Goal: Information Seeking & Learning: Learn about a topic

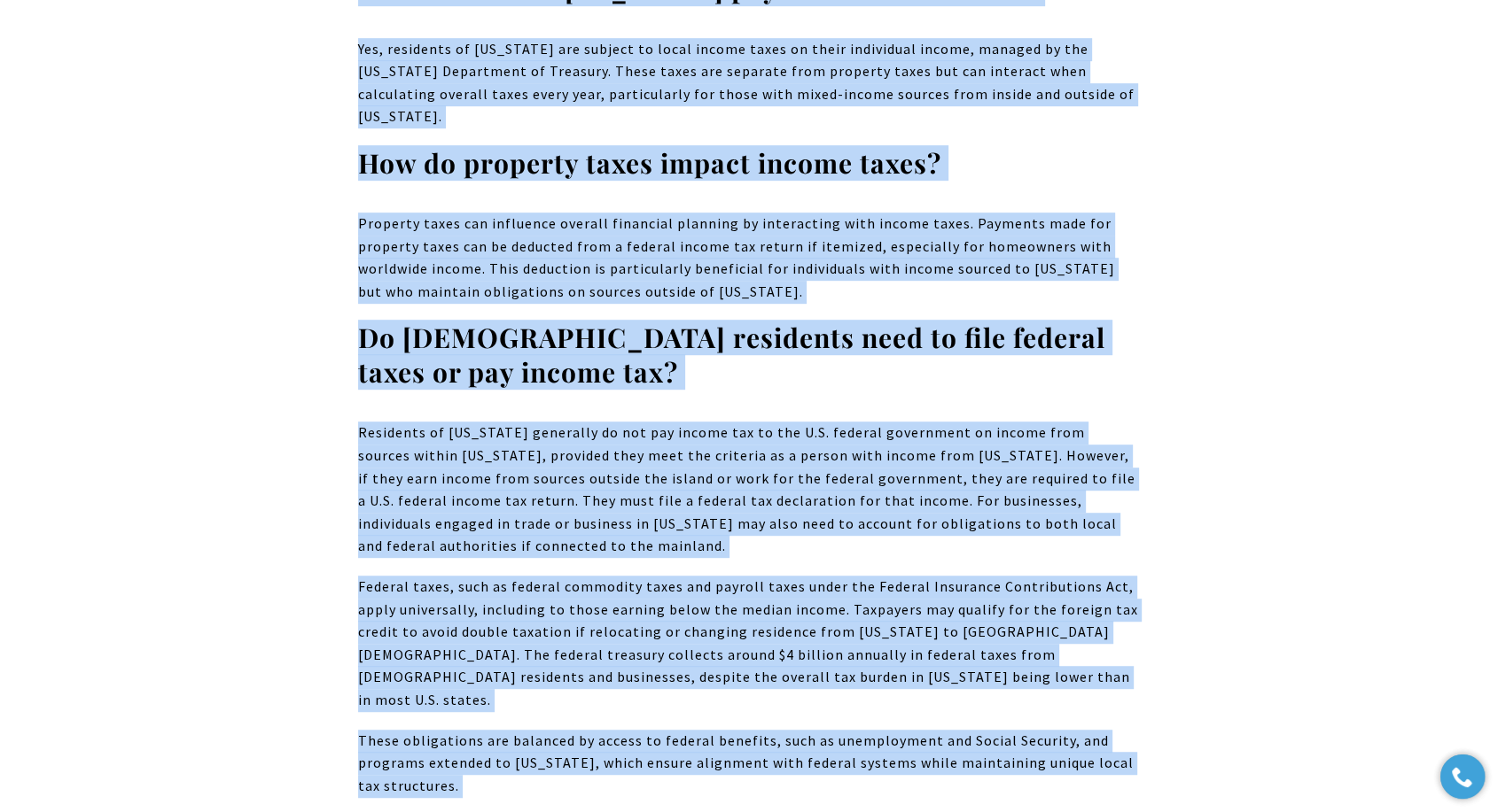
scroll to position [21101, 0]
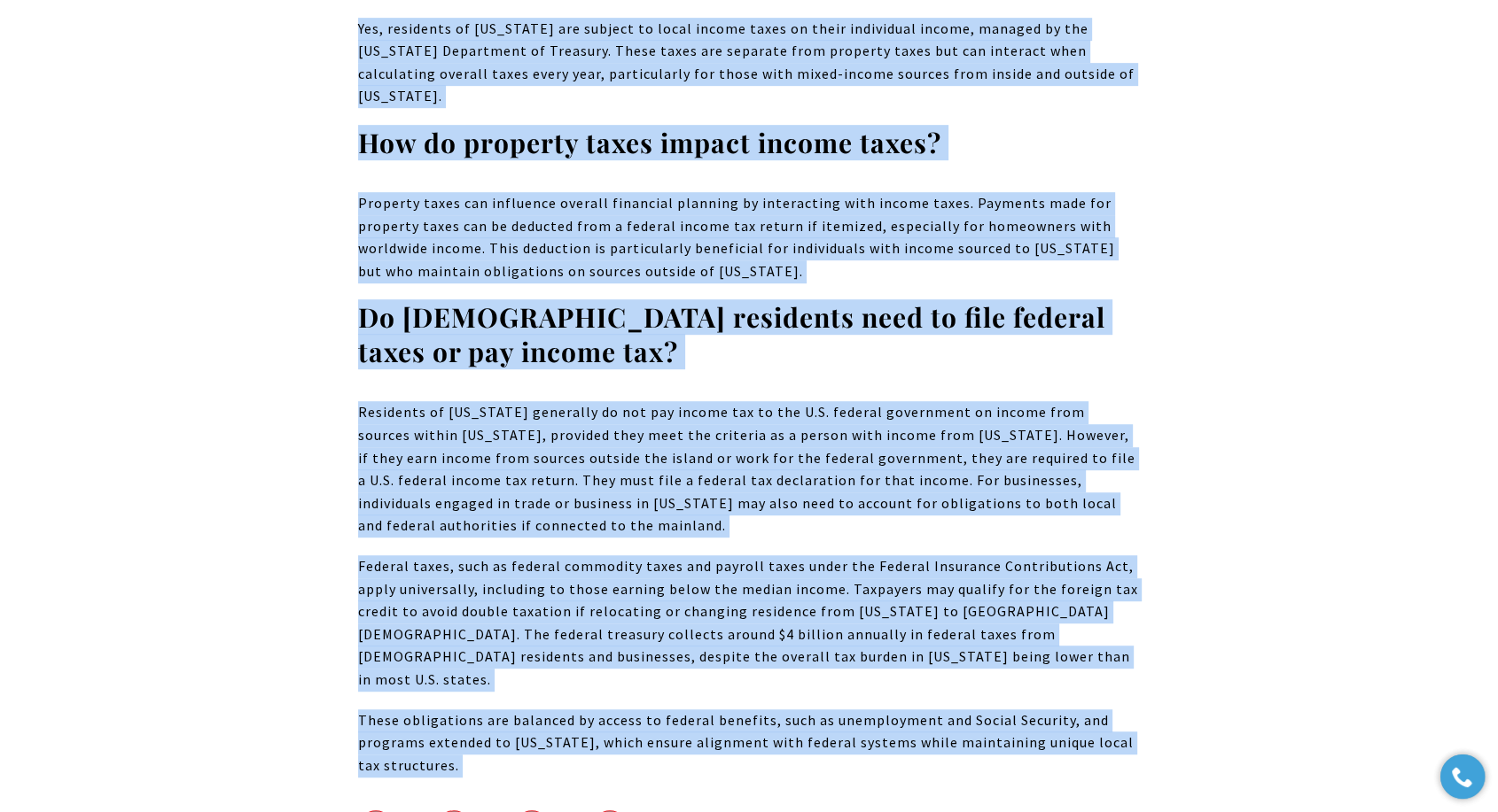
drag, startPoint x: 397, startPoint y: 314, endPoint x: 1067, endPoint y: 403, distance: 675.9
copy body "What Are Property Taxes on Residential Properties? In [US_STATE], residential p…"
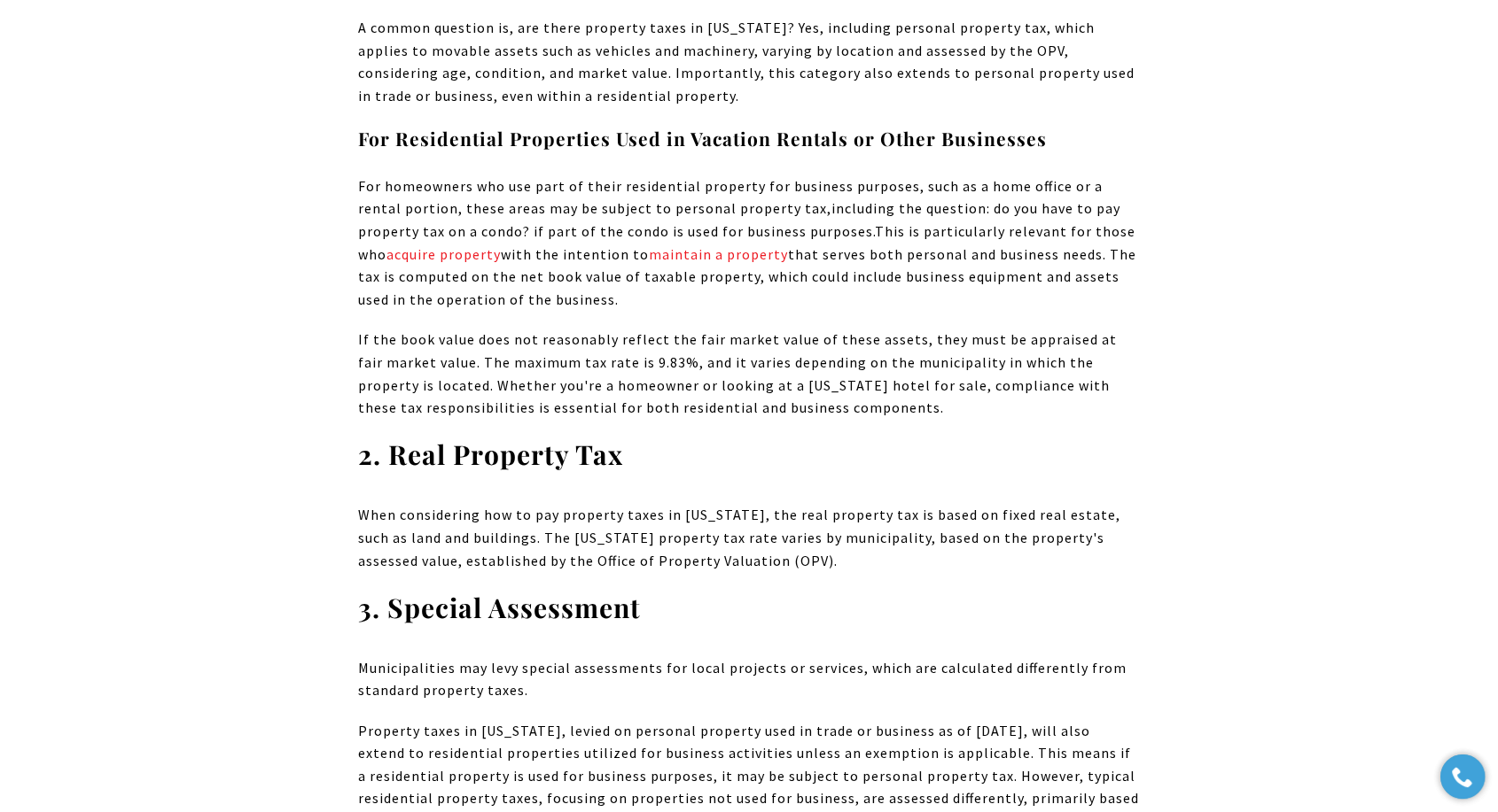
scroll to position [2755, 0]
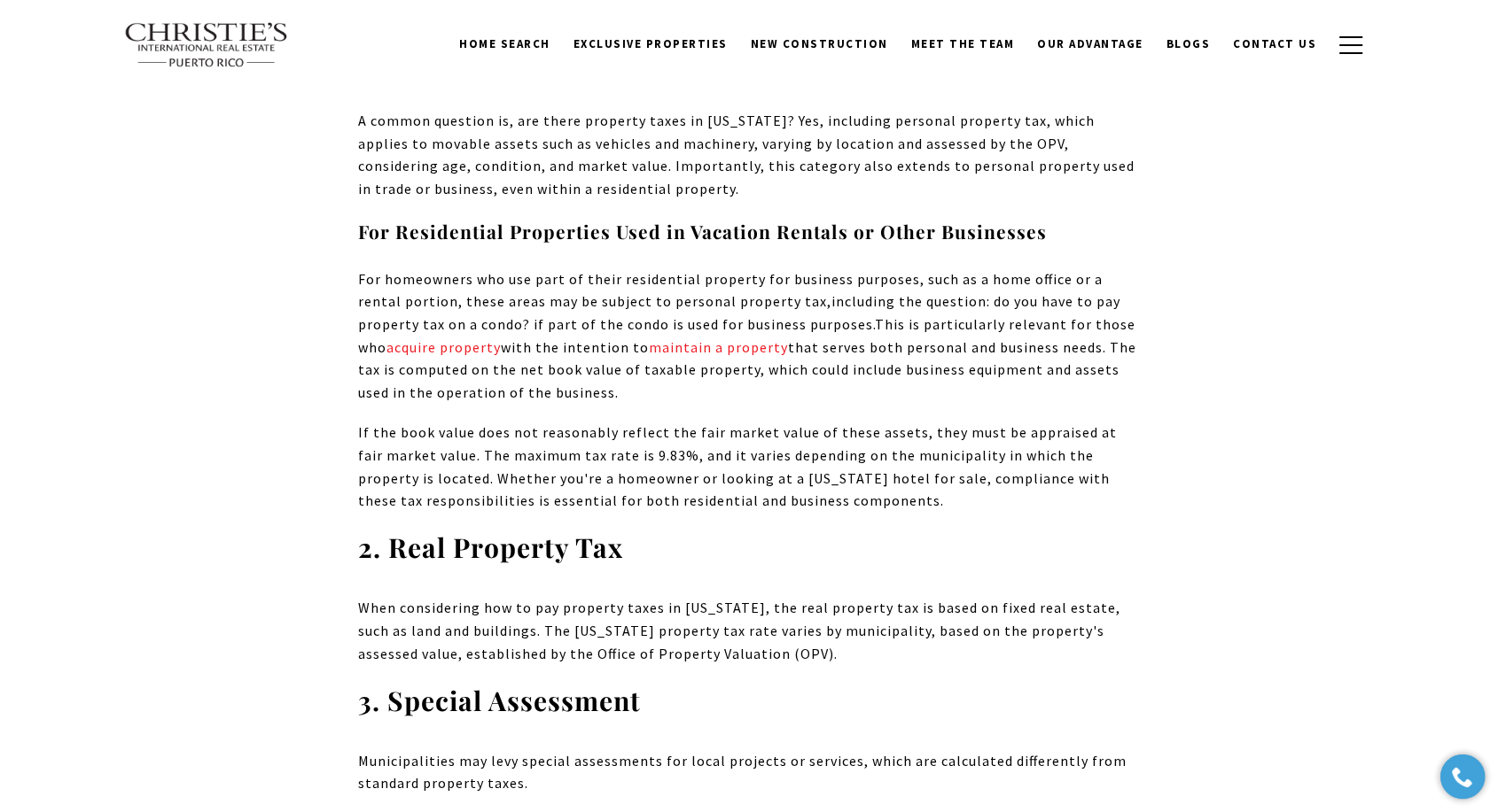
click at [544, 362] on span "This is particularly relevant for those who acquire property with the intention…" at bounding box center [747, 358] width 778 height 86
drag, startPoint x: 507, startPoint y: 325, endPoint x: 391, endPoint y: 324, distance: 116.0
click at [391, 324] on span "This is particularly relevant for those who acquire property with the intention…" at bounding box center [747, 358] width 778 height 86
copy span "acquire property"
click at [674, 338] on link "maintain a property" at bounding box center [718, 346] width 140 height 18
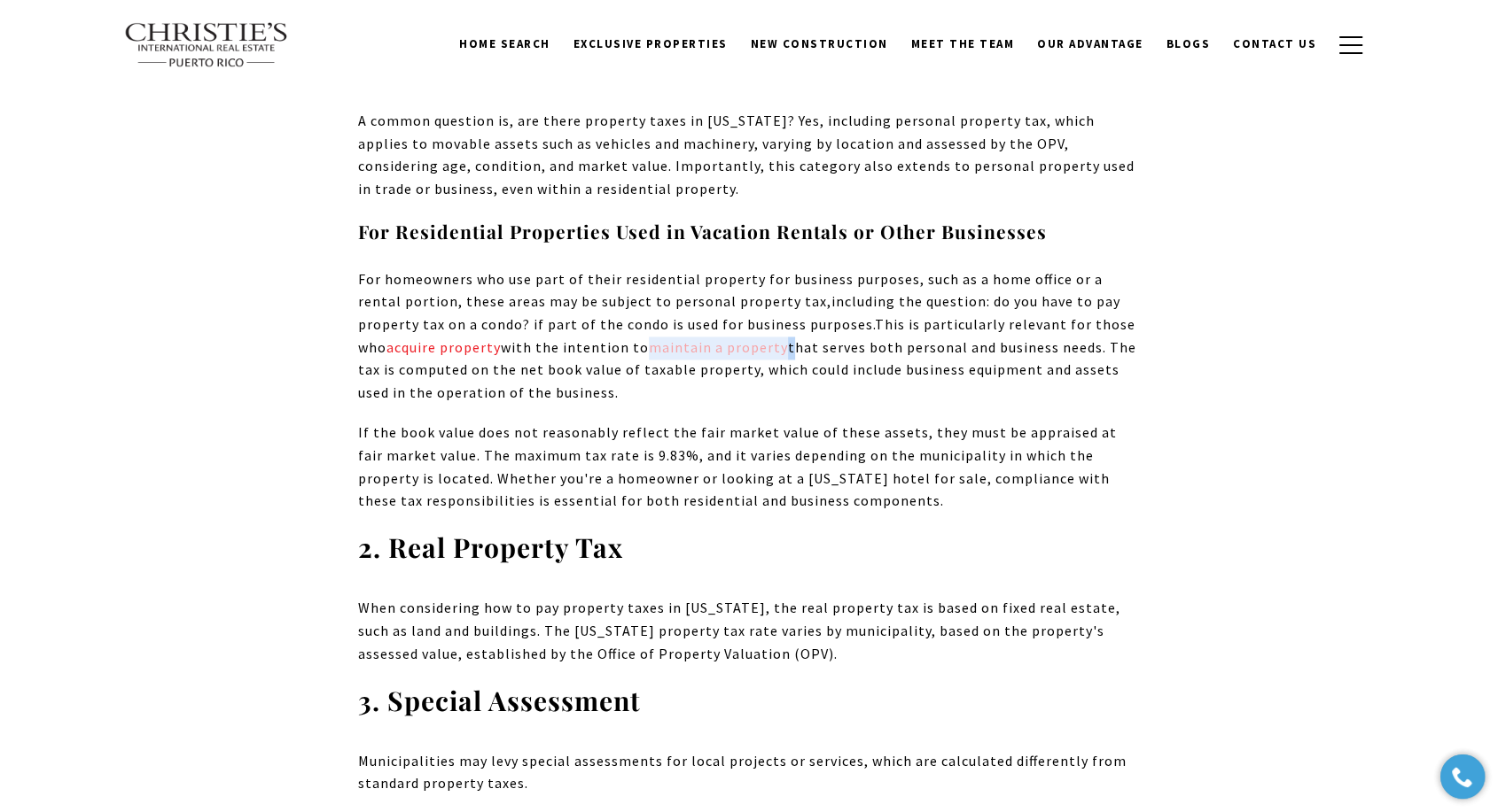
drag, startPoint x: 786, startPoint y: 321, endPoint x: 652, endPoint y: 322, distance: 134.0
click at [652, 322] on span "This is particularly relevant for those who acquire property with the intention…" at bounding box center [747, 358] width 778 height 86
copy span "maintain a property"
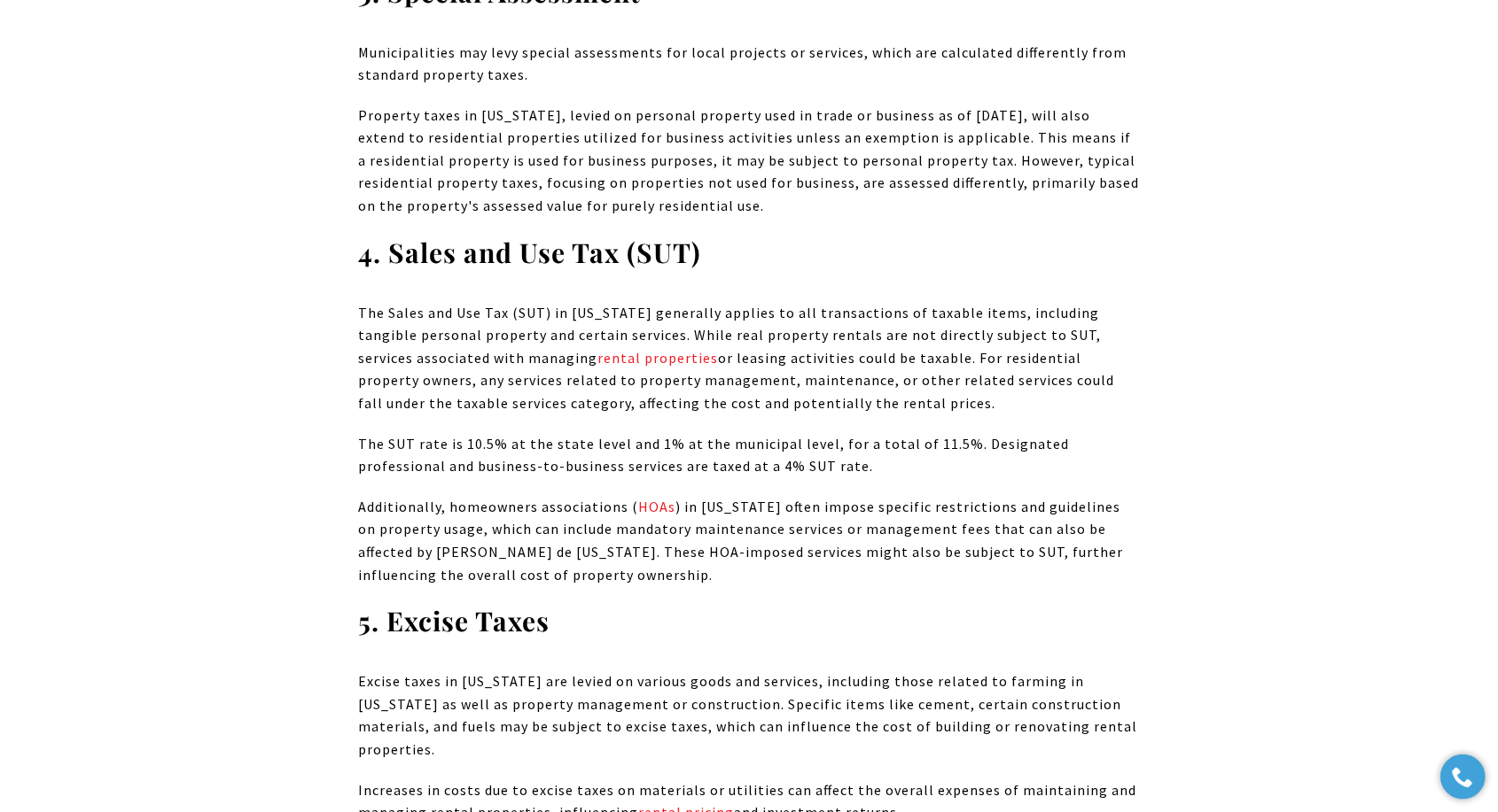
scroll to position [3542, 0]
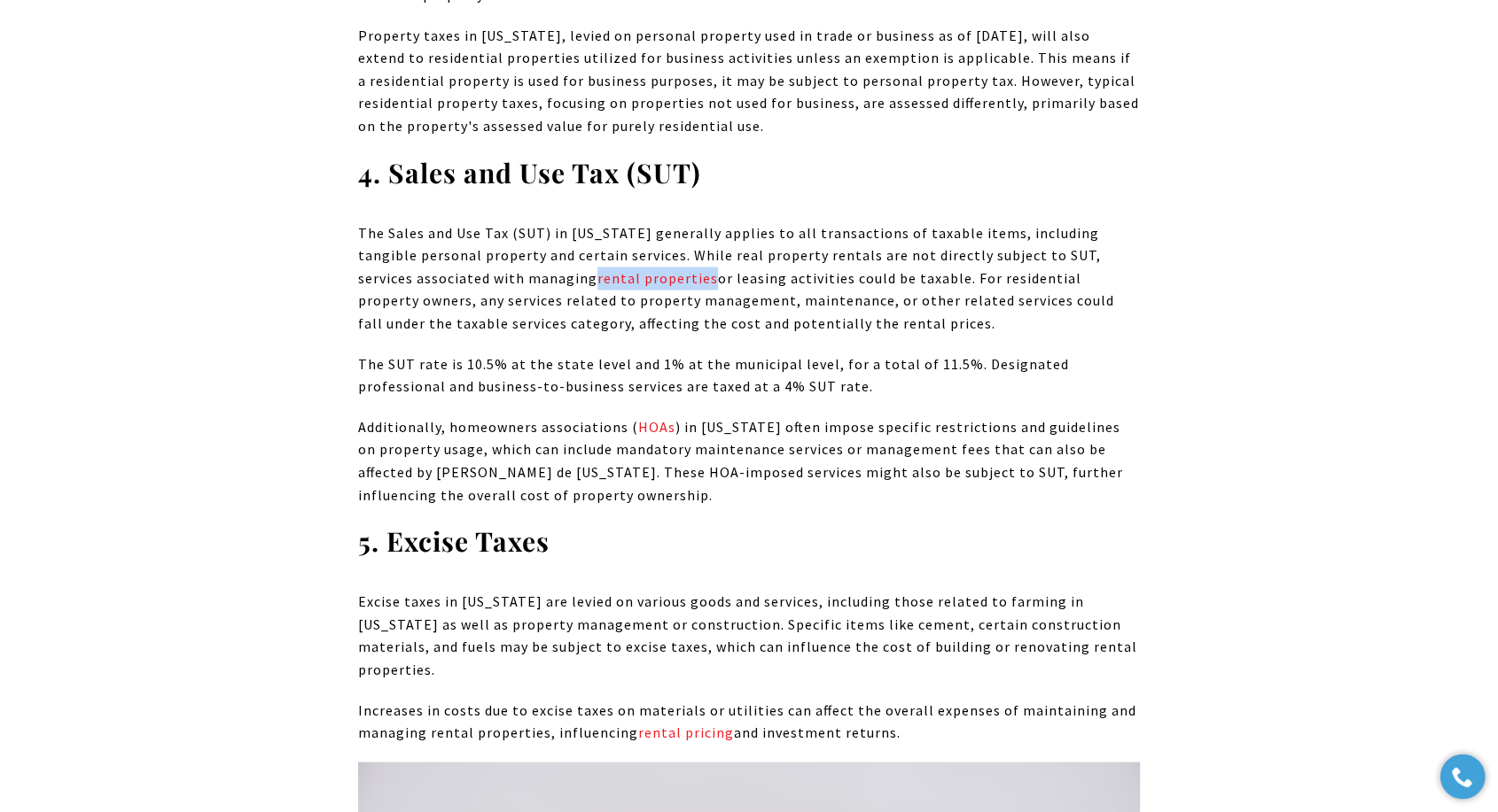
drag, startPoint x: 652, startPoint y: 257, endPoint x: 536, endPoint y: 254, distance: 116.0
click at [536, 254] on p "The Sales and Use Tax (SUT) in [US_STATE] generally applies to all transactions…" at bounding box center [749, 279] width 782 height 114
copy link "rental properties"
drag, startPoint x: 668, startPoint y: 405, endPoint x: 633, endPoint y: 410, distance: 35.4
click at [633, 417] on p "Additionally, homeowners associations ( HOAs ) in [US_STATE] often impose speci…" at bounding box center [749, 462] width 782 height 91
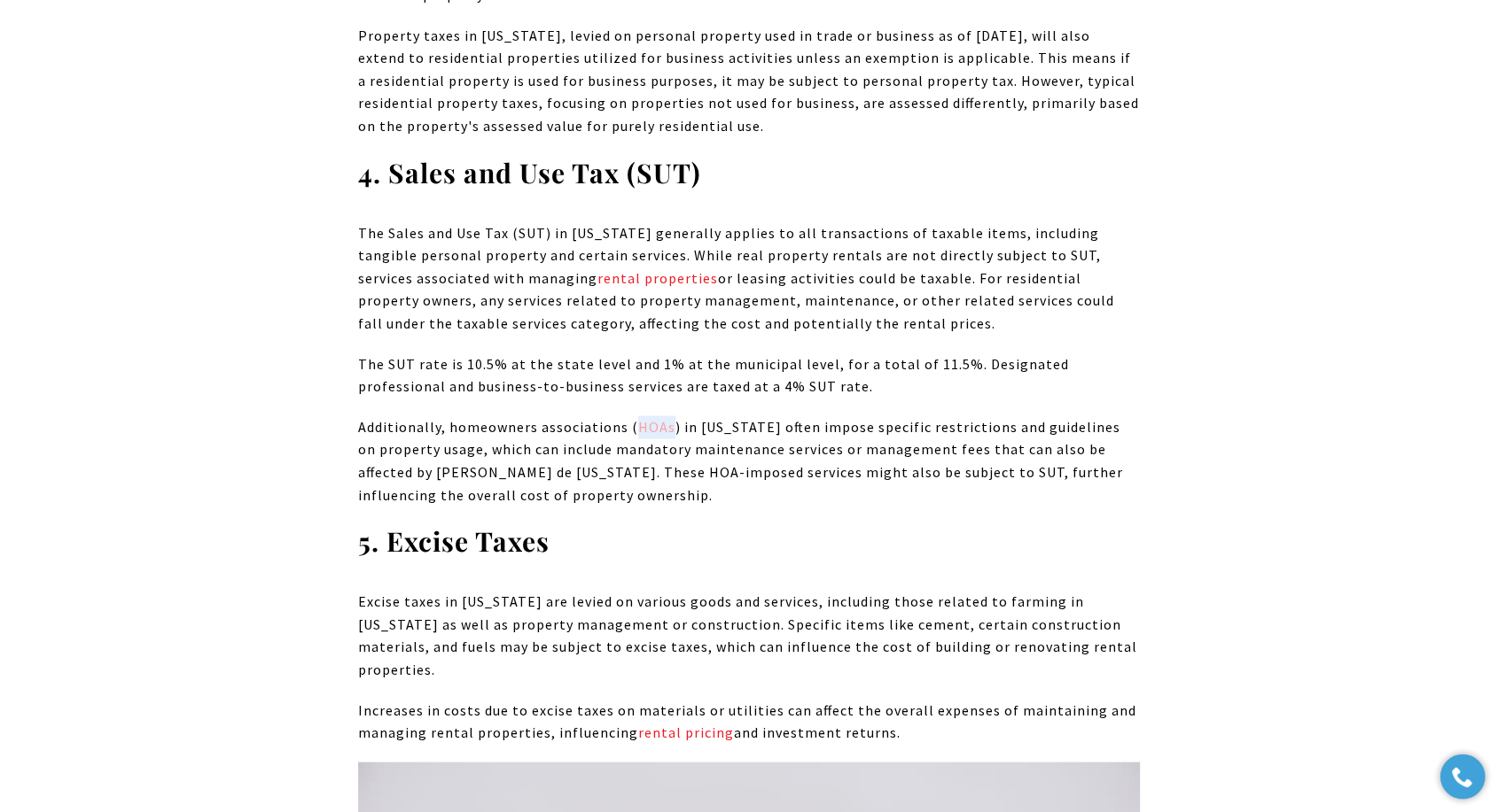
copy link "HOAs"
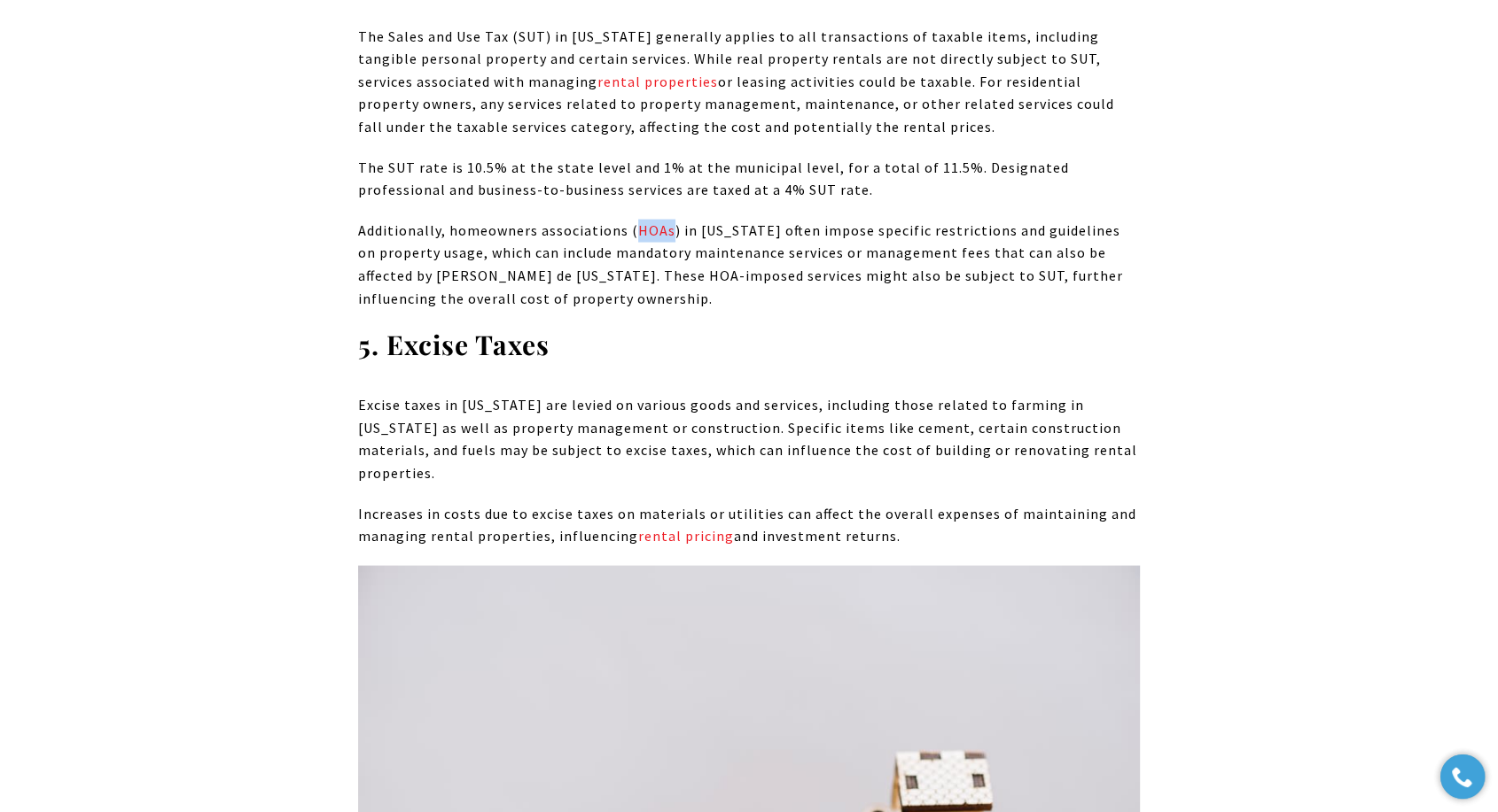
scroll to position [3935, 0]
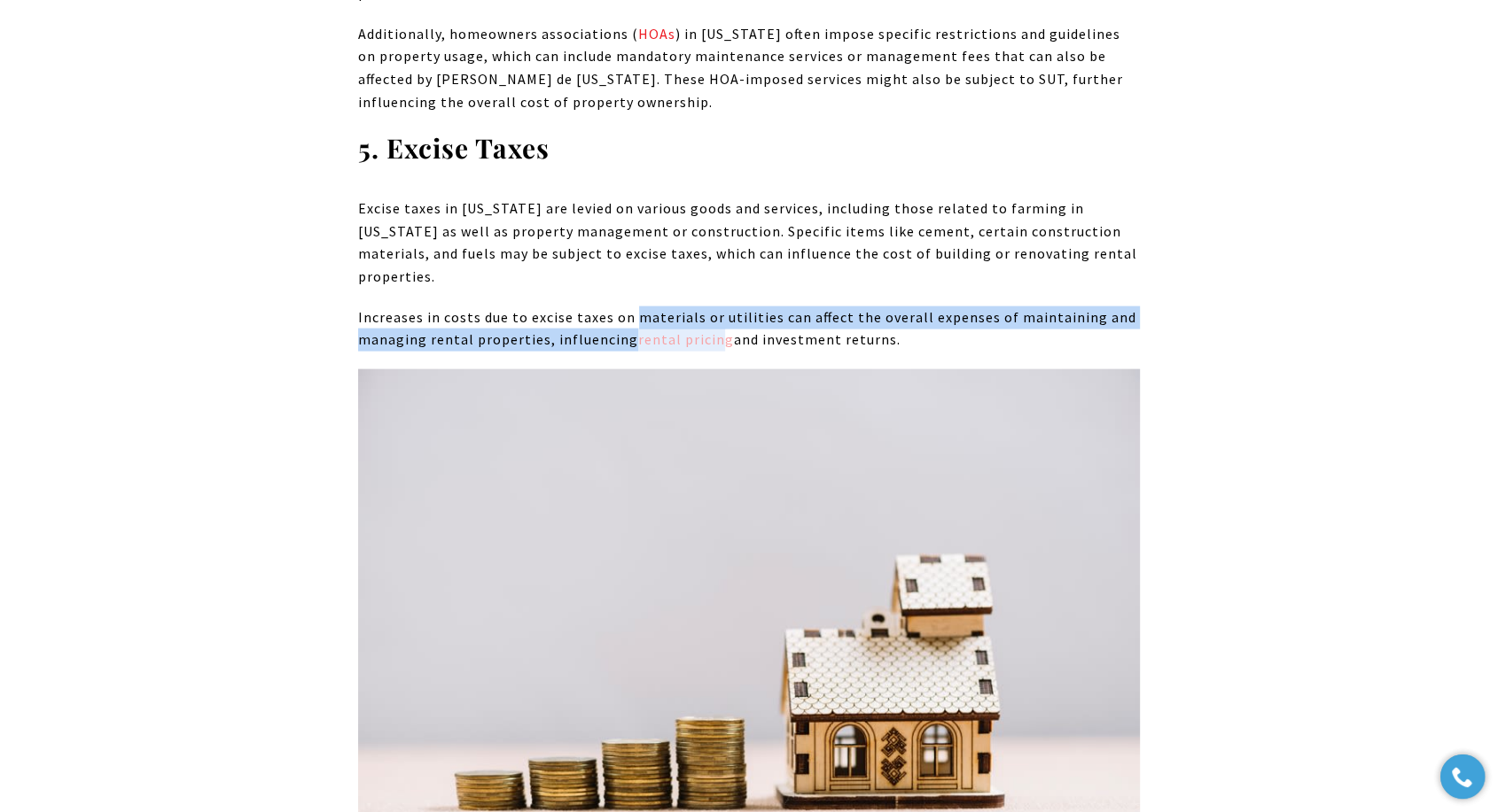
drag, startPoint x: 631, startPoint y: 281, endPoint x: 716, endPoint y: 294, distance: 86.0
click at [716, 307] on p "Increases in costs due to excise taxes on materials or utilities can affect the…" at bounding box center [749, 329] width 782 height 45
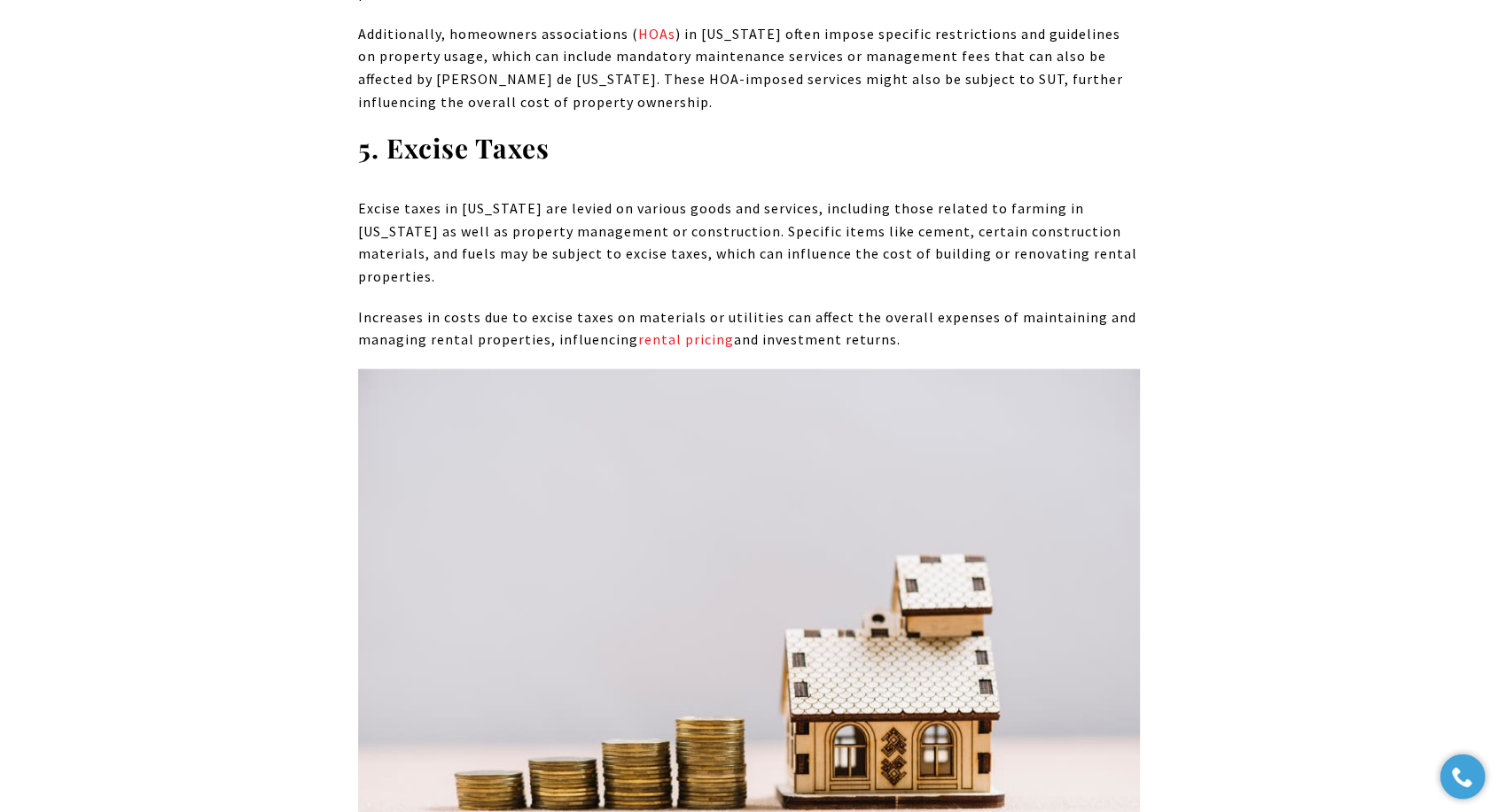
click at [737, 307] on p "Increases in costs due to excise taxes on materials or utilities can affect the…" at bounding box center [749, 329] width 782 height 45
drag, startPoint x: 716, startPoint y: 293, endPoint x: 630, endPoint y: 292, distance: 86.0
click at [630, 307] on p "Increases in costs due to excise taxes on materials or utilities can affect the…" at bounding box center [749, 329] width 782 height 45
copy p "rental pricing"
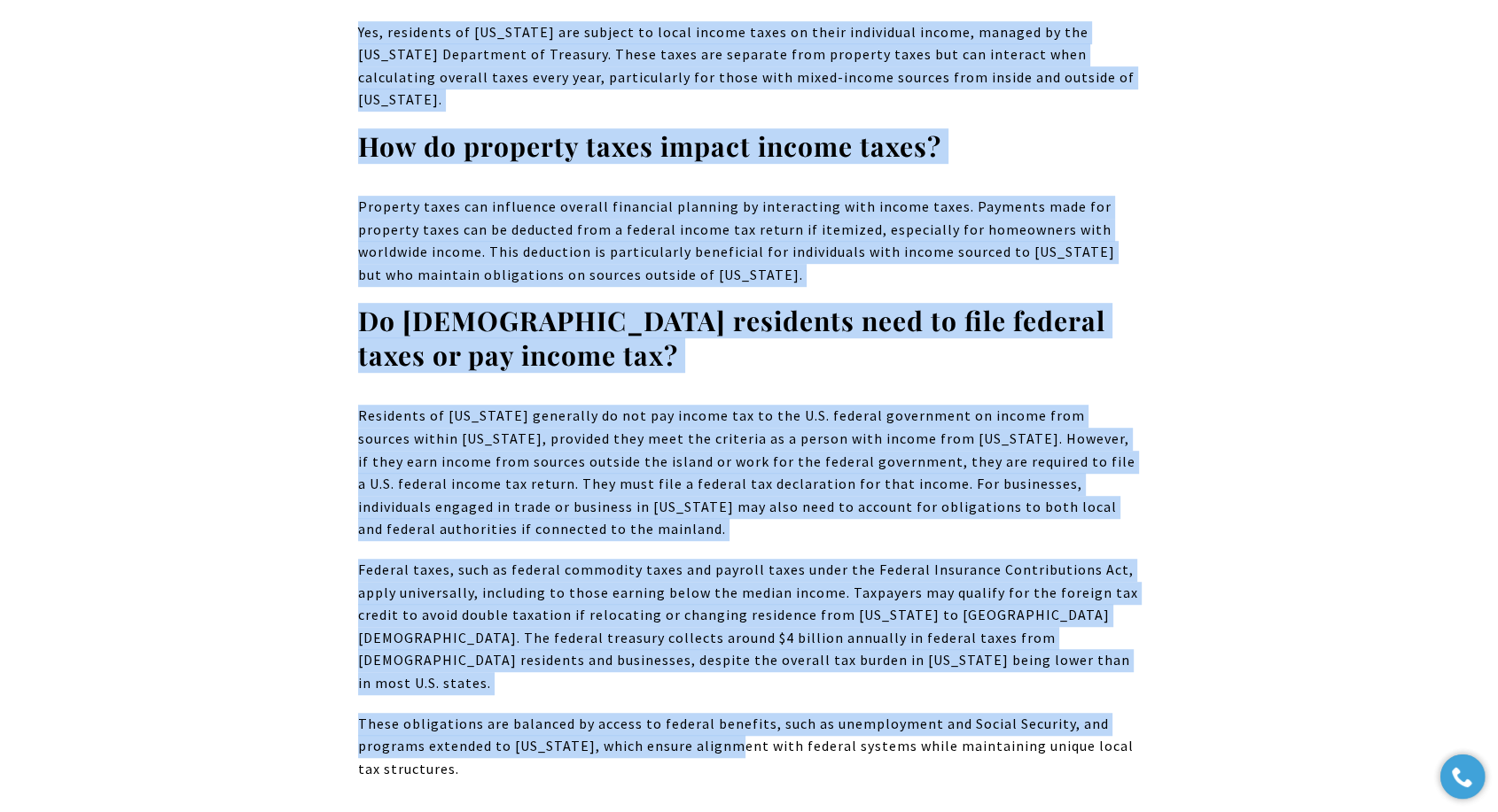
scroll to position [21119, 0]
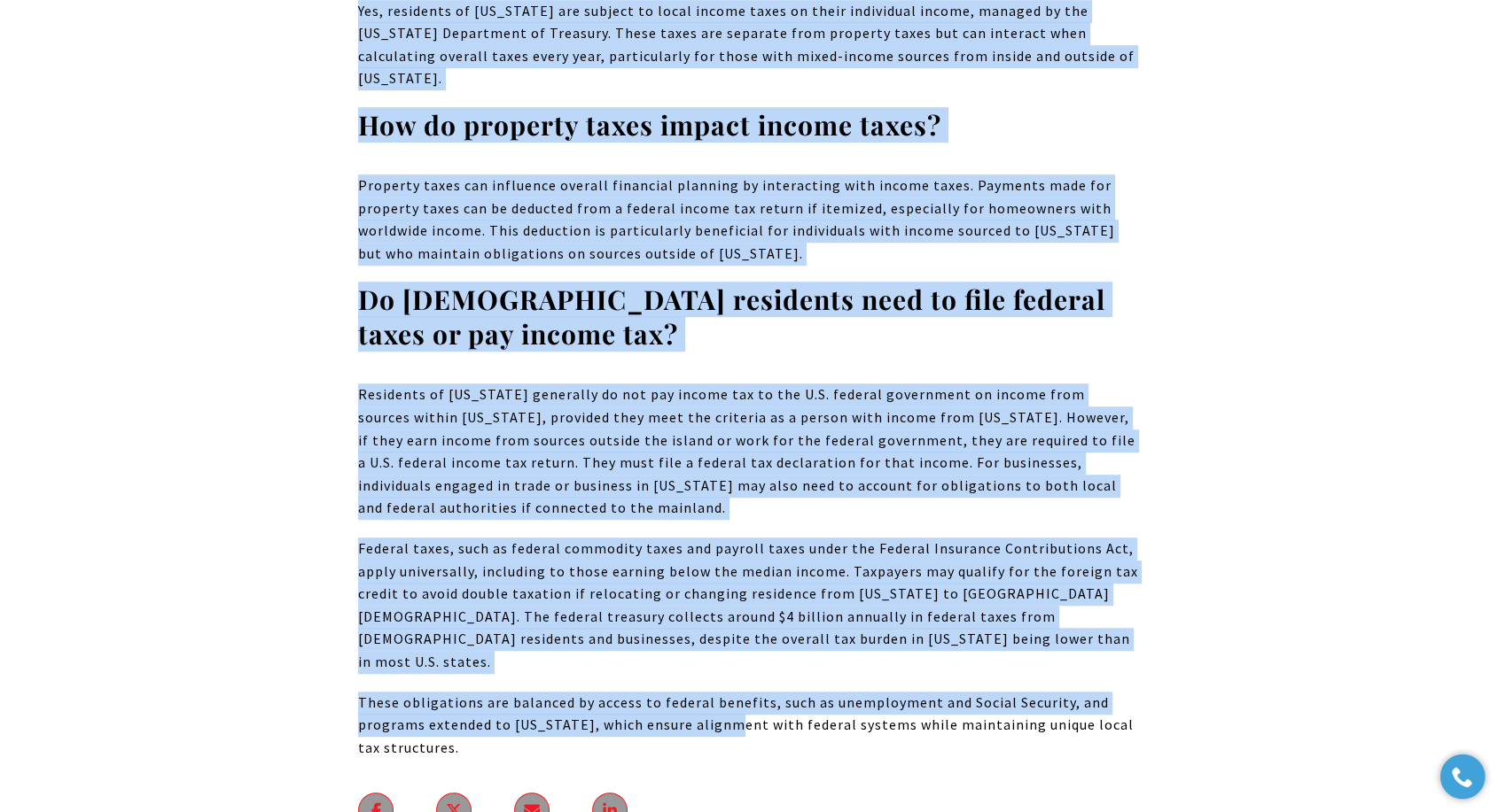
drag, startPoint x: 392, startPoint y: 315, endPoint x: 654, endPoint y: 370, distance: 267.7
copy body "What Are Property Taxes on Residential Properties? In [US_STATE], residential p…"
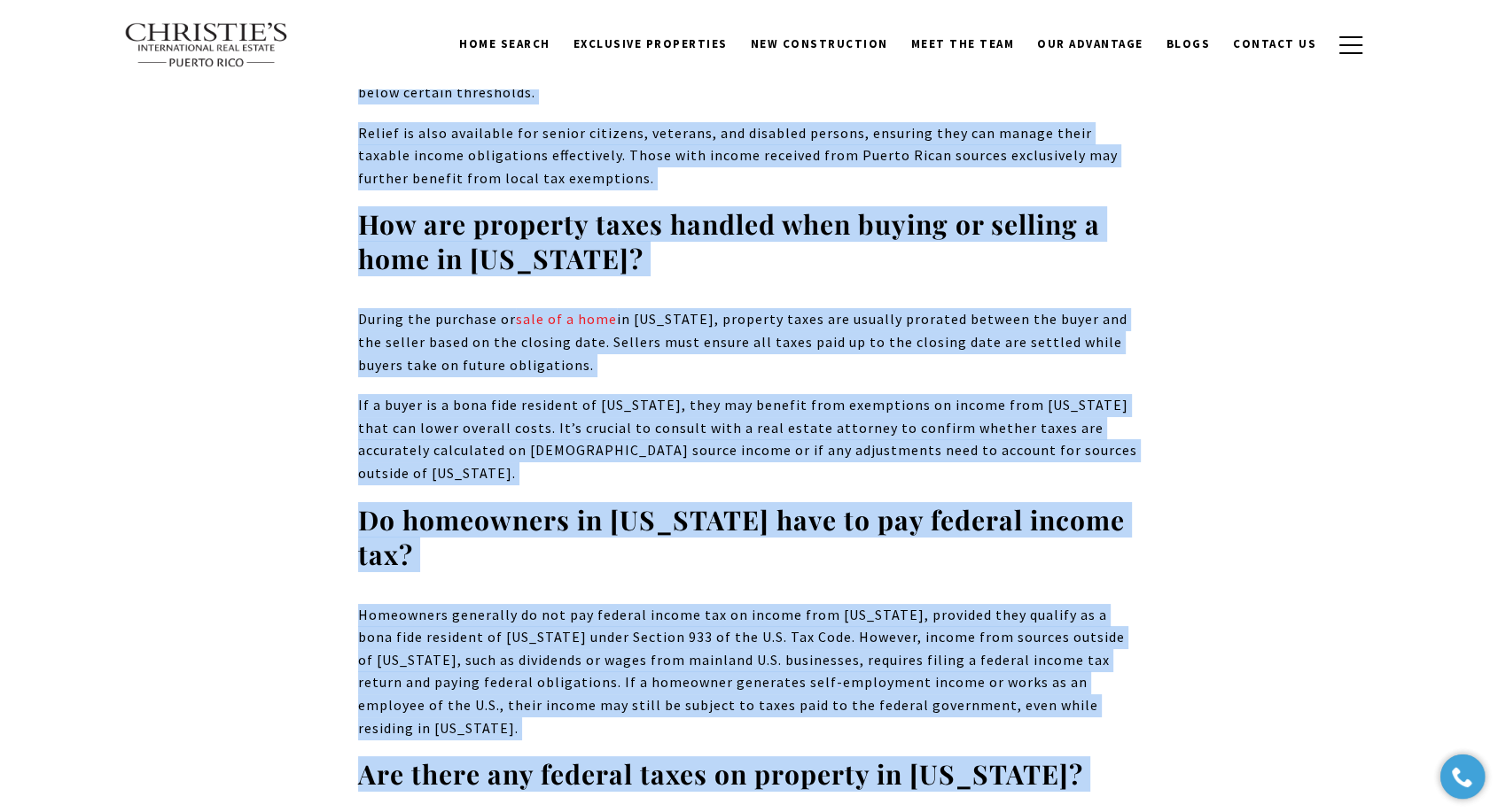
scroll to position [20036, 0]
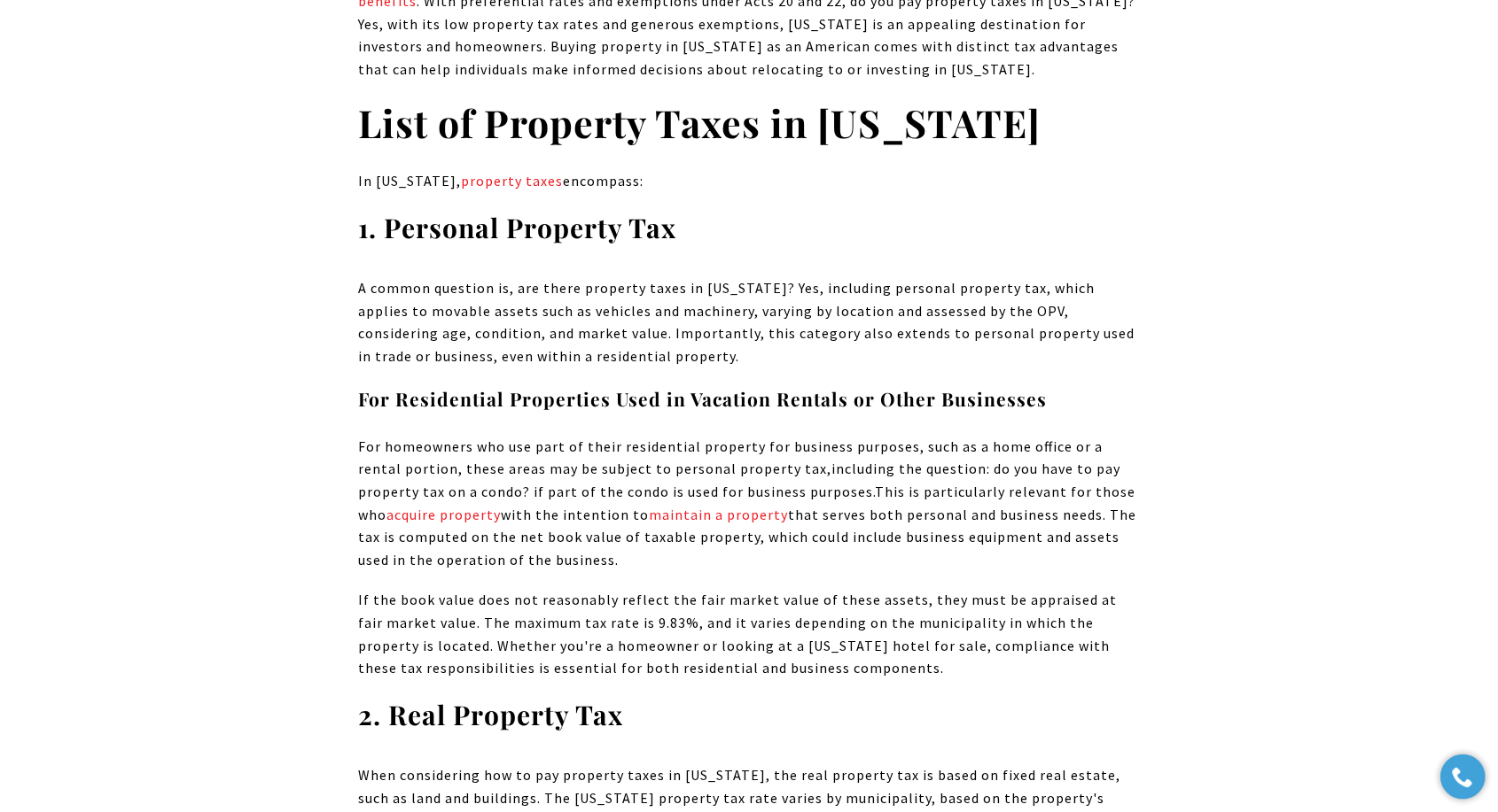
scroll to position [2621, 0]
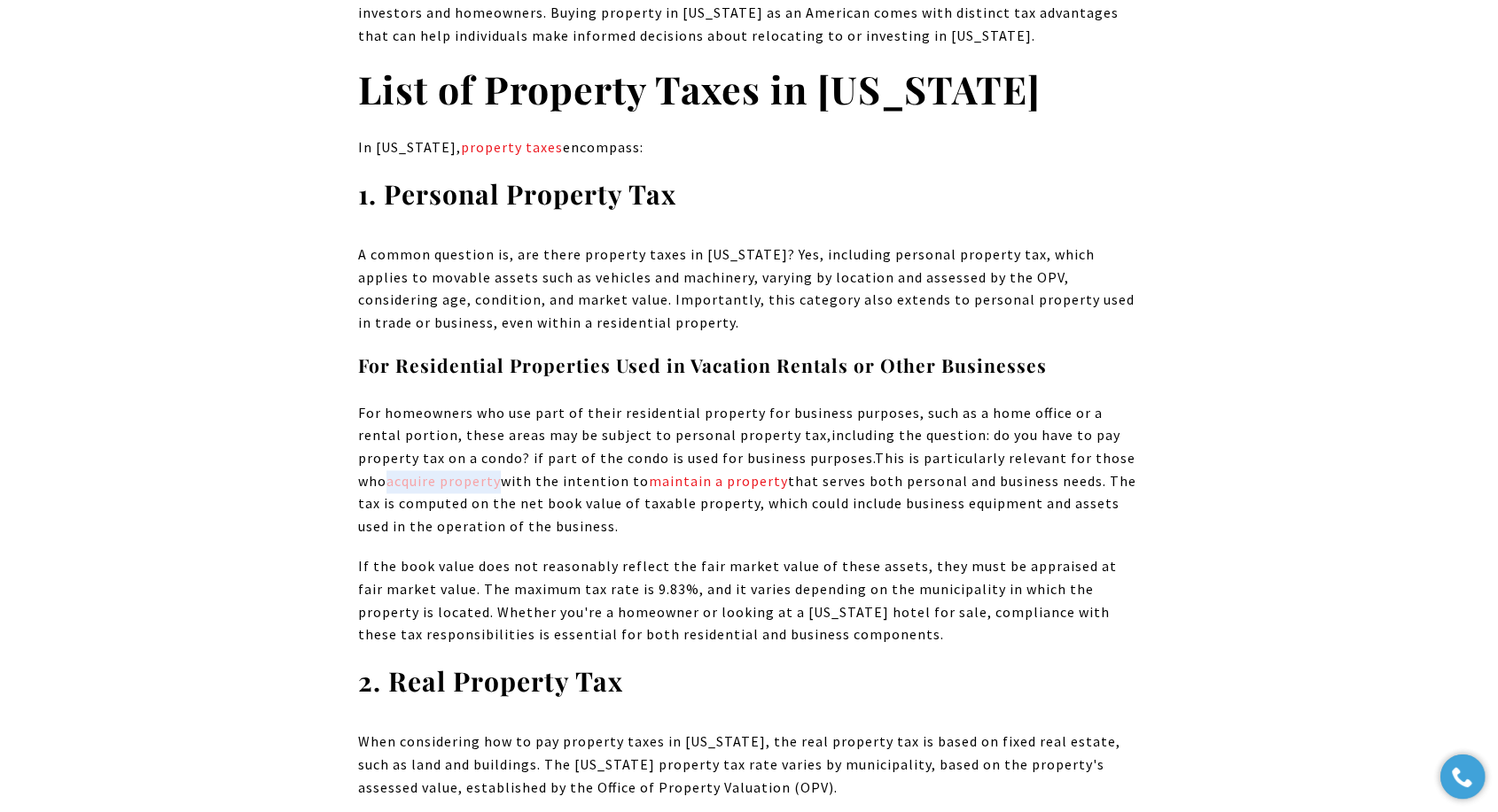
drag, startPoint x: 503, startPoint y: 459, endPoint x: 390, endPoint y: 456, distance: 113.0
click at [390, 456] on span "This is particularly relevant for those who acquire property with the intention…" at bounding box center [747, 491] width 778 height 86
copy link "acquire property"
drag, startPoint x: 787, startPoint y: 456, endPoint x: 652, endPoint y: 453, distance: 135.0
click at [652, 453] on span "This is particularly relevant for those who acquire property with the intention…" at bounding box center [747, 491] width 778 height 86
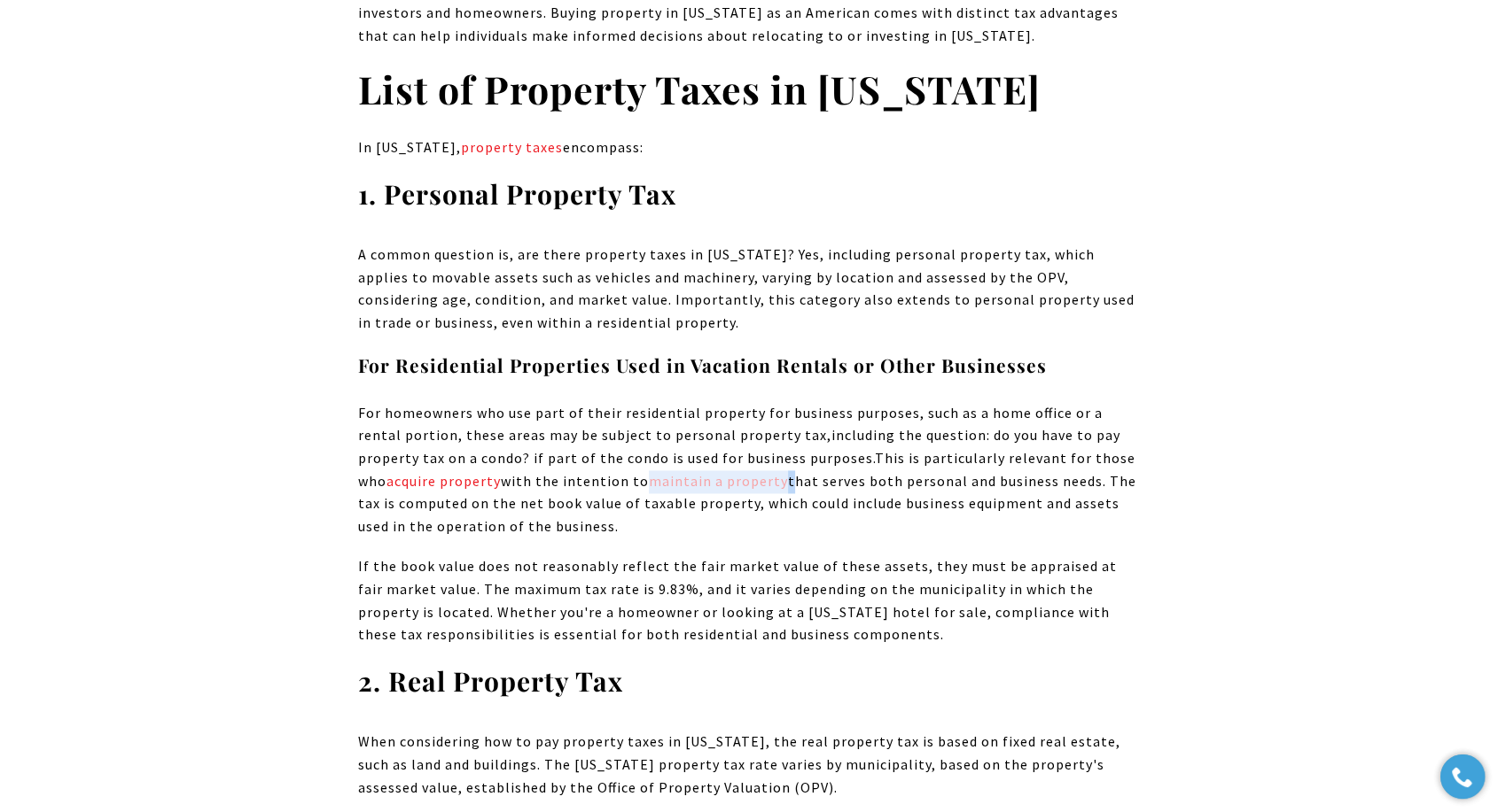
copy span "maintain a property"
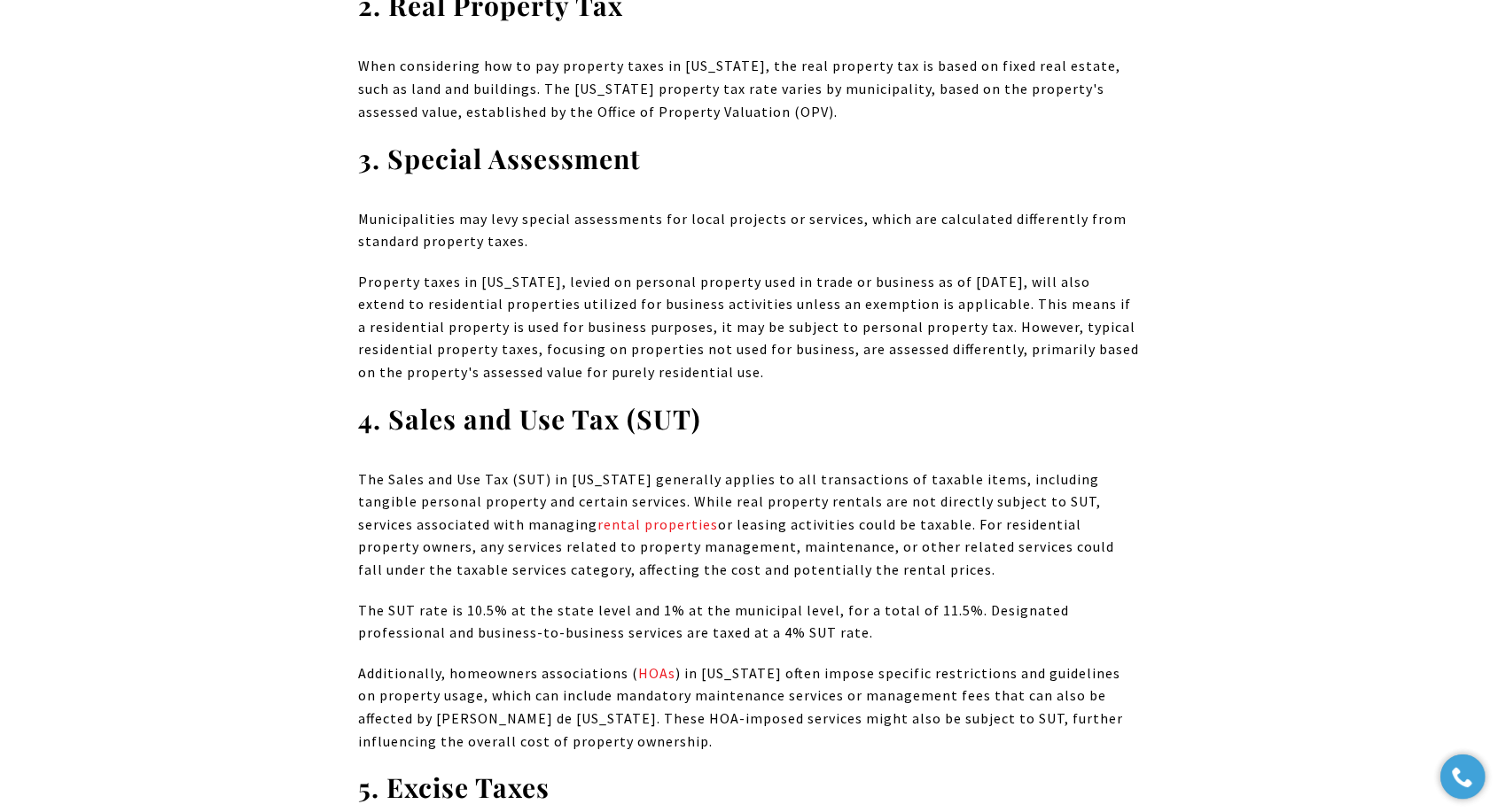
scroll to position [3408, 0]
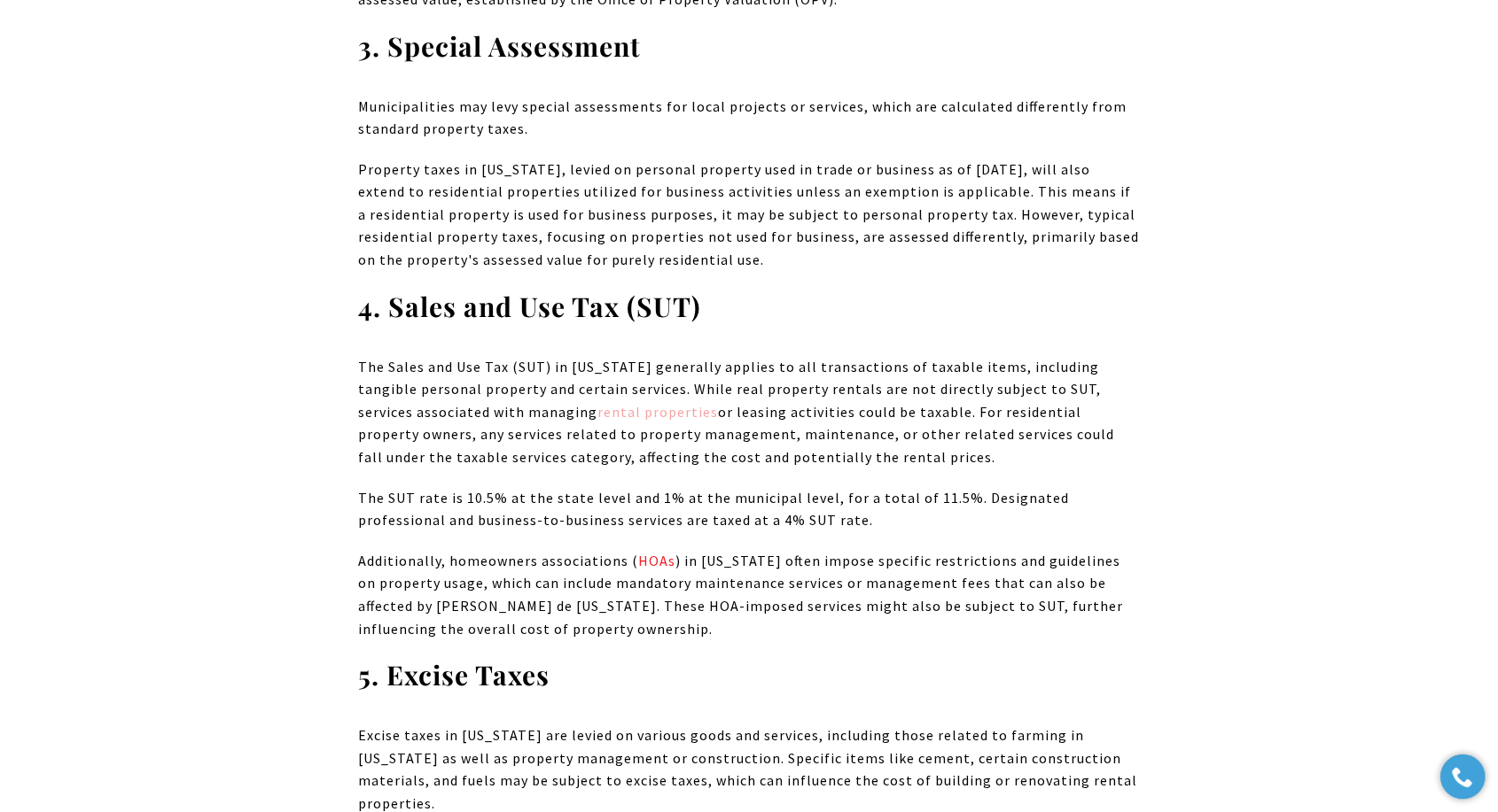
drag, startPoint x: 534, startPoint y: 390, endPoint x: 651, endPoint y: 384, distance: 117.2
click at [651, 384] on p "The Sales and Use Tax (SUT) in [US_STATE] generally applies to all transactions…" at bounding box center [749, 413] width 782 height 114
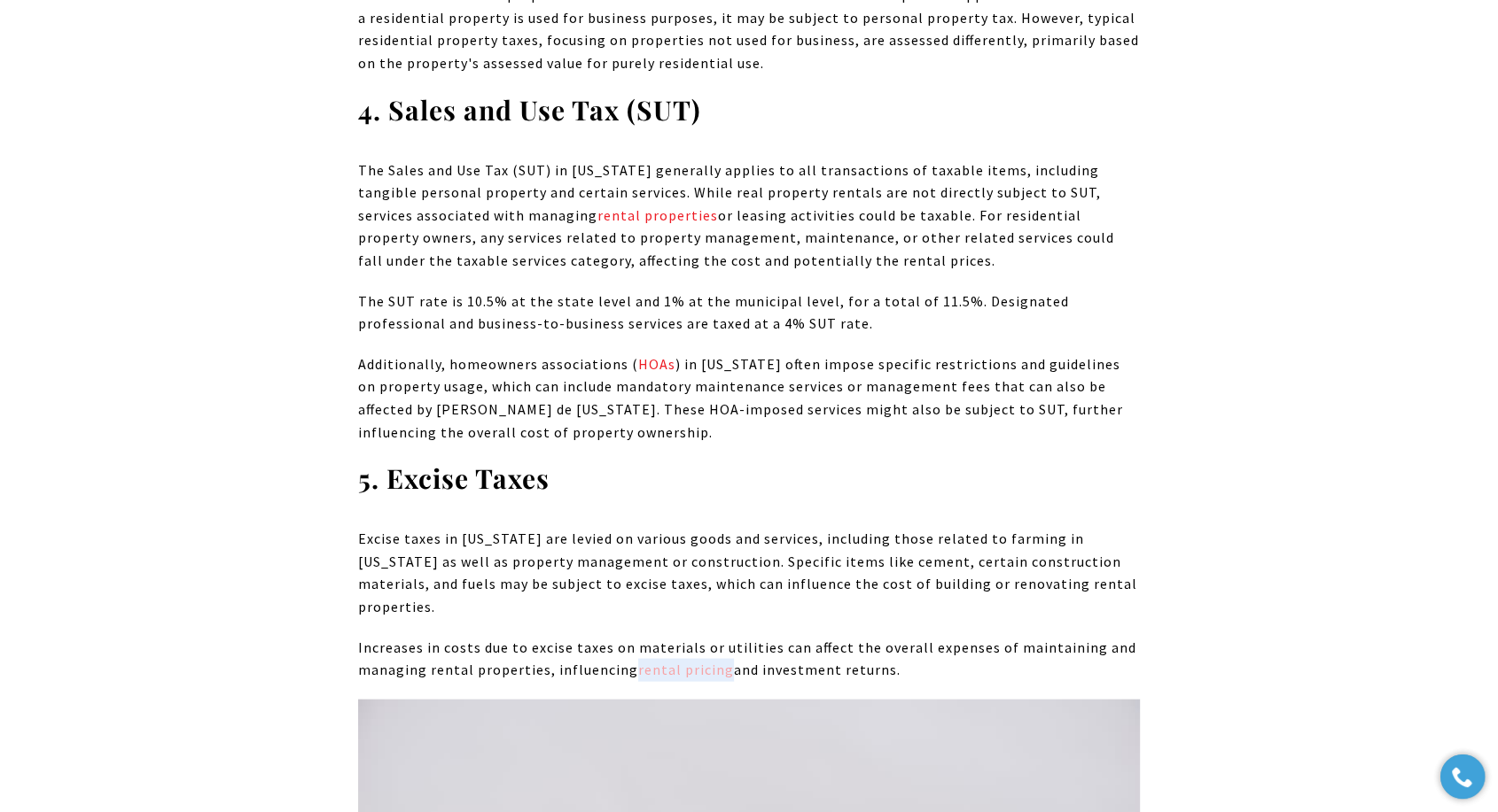
drag, startPoint x: 626, startPoint y: 617, endPoint x: 719, endPoint y: 628, distance: 93.6
click at [719, 637] on p "Increases in costs due to excise taxes on materials or utilities can affect the…" at bounding box center [749, 660] width 782 height 45
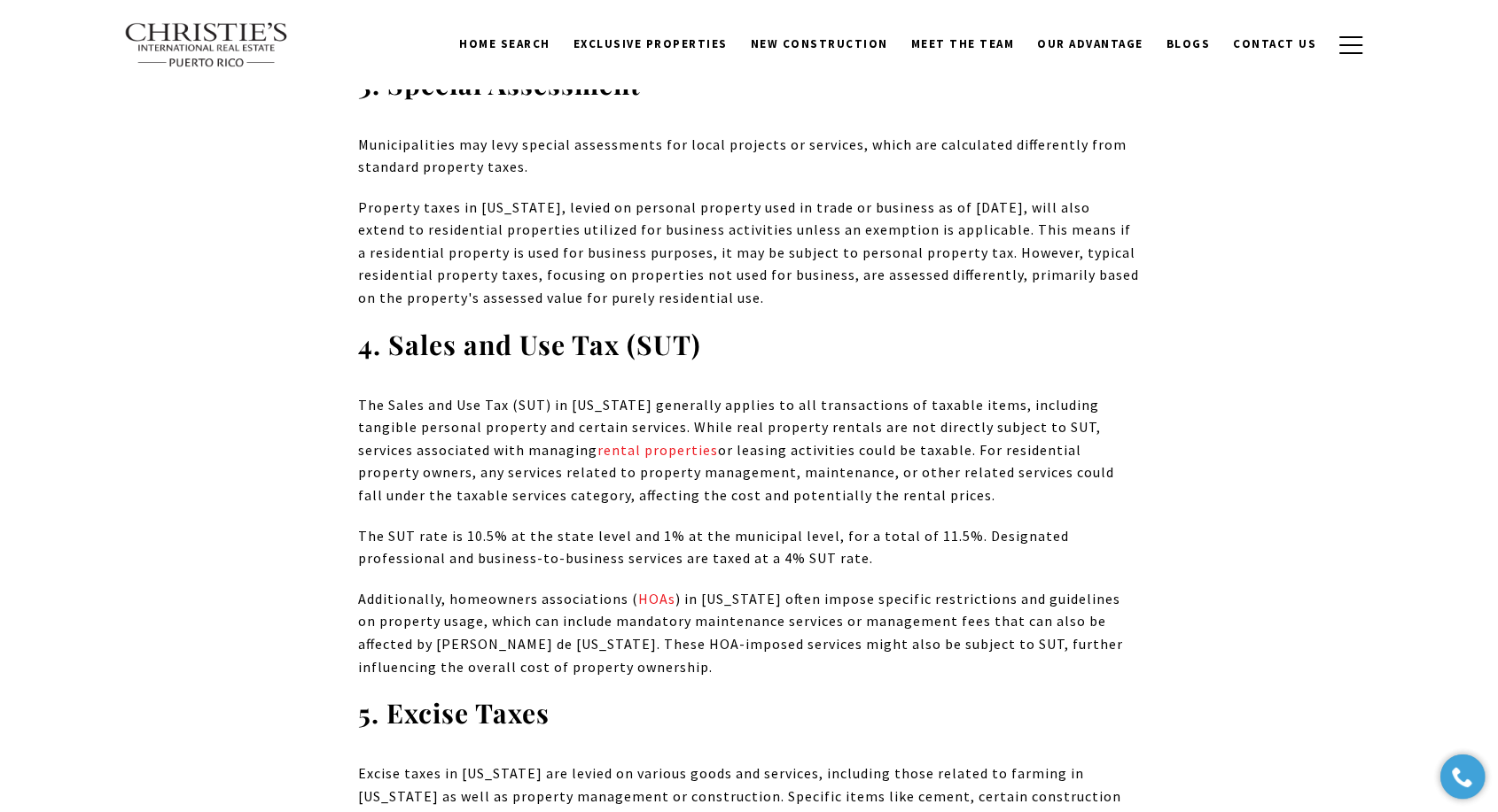
scroll to position [3507, 0]
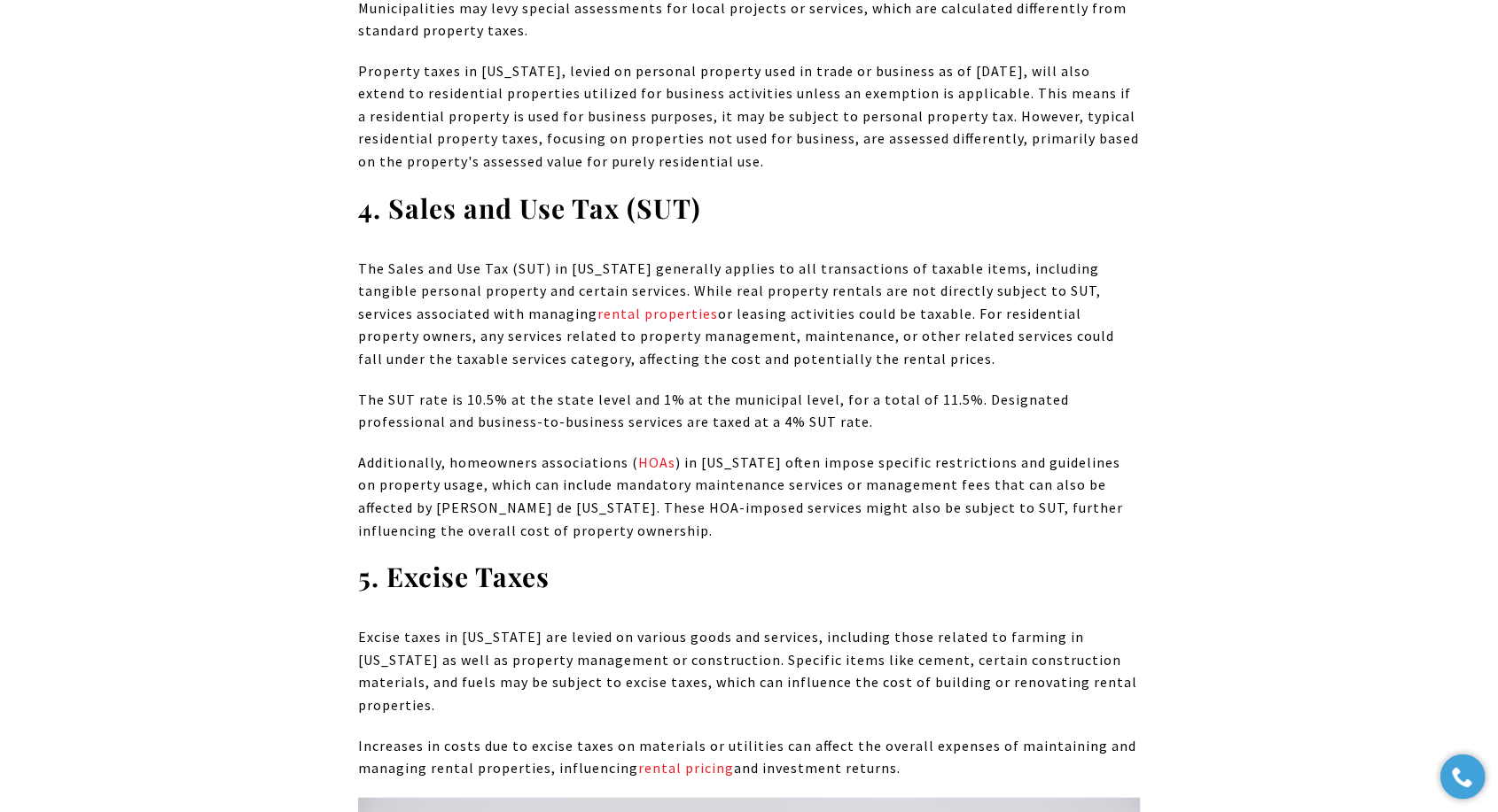
click at [725, 633] on p "Excise taxes in [US_STATE] are levied on various goods and services, including …" at bounding box center [749, 672] width 782 height 91
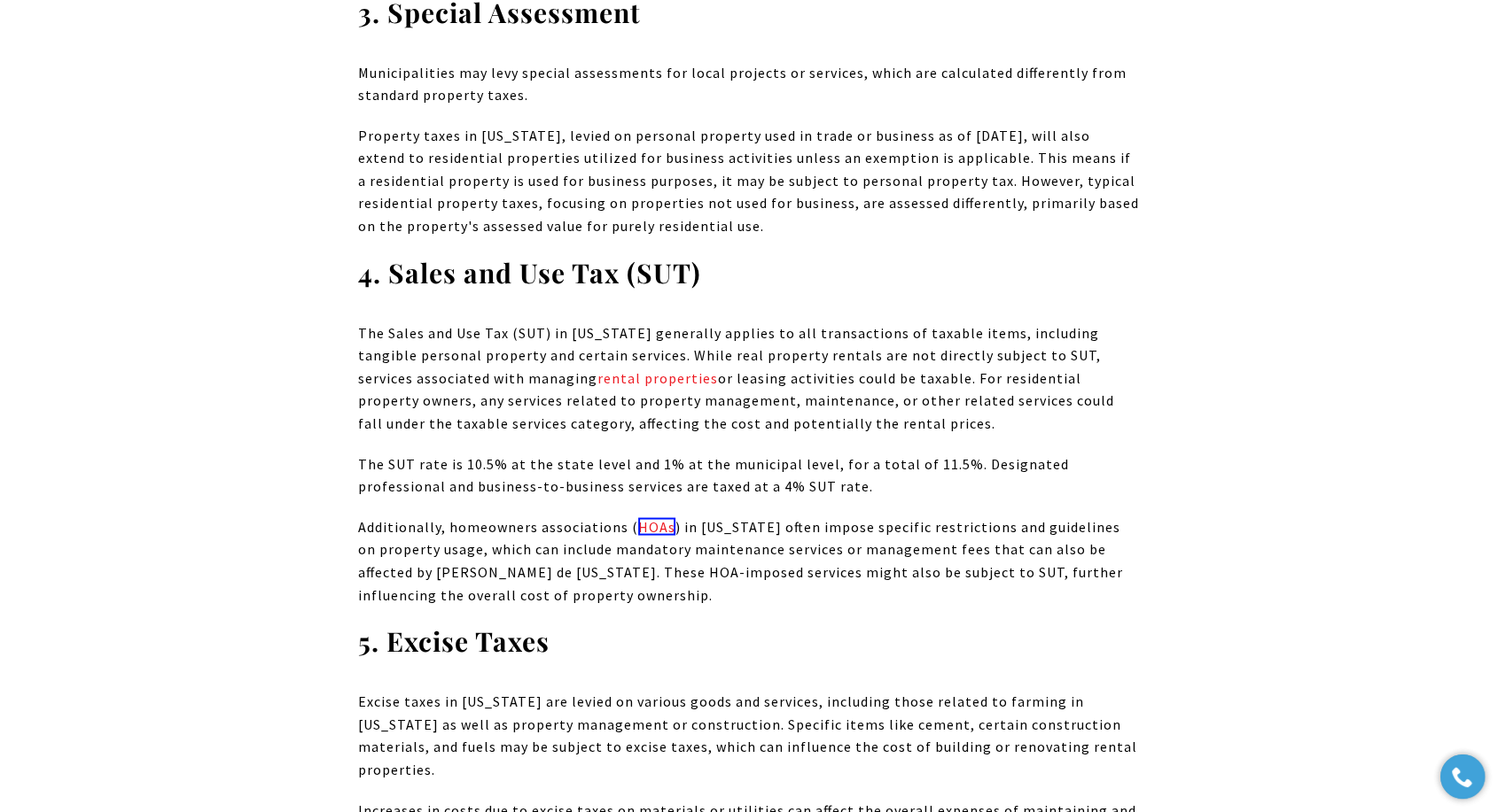
scroll to position [3408, 0]
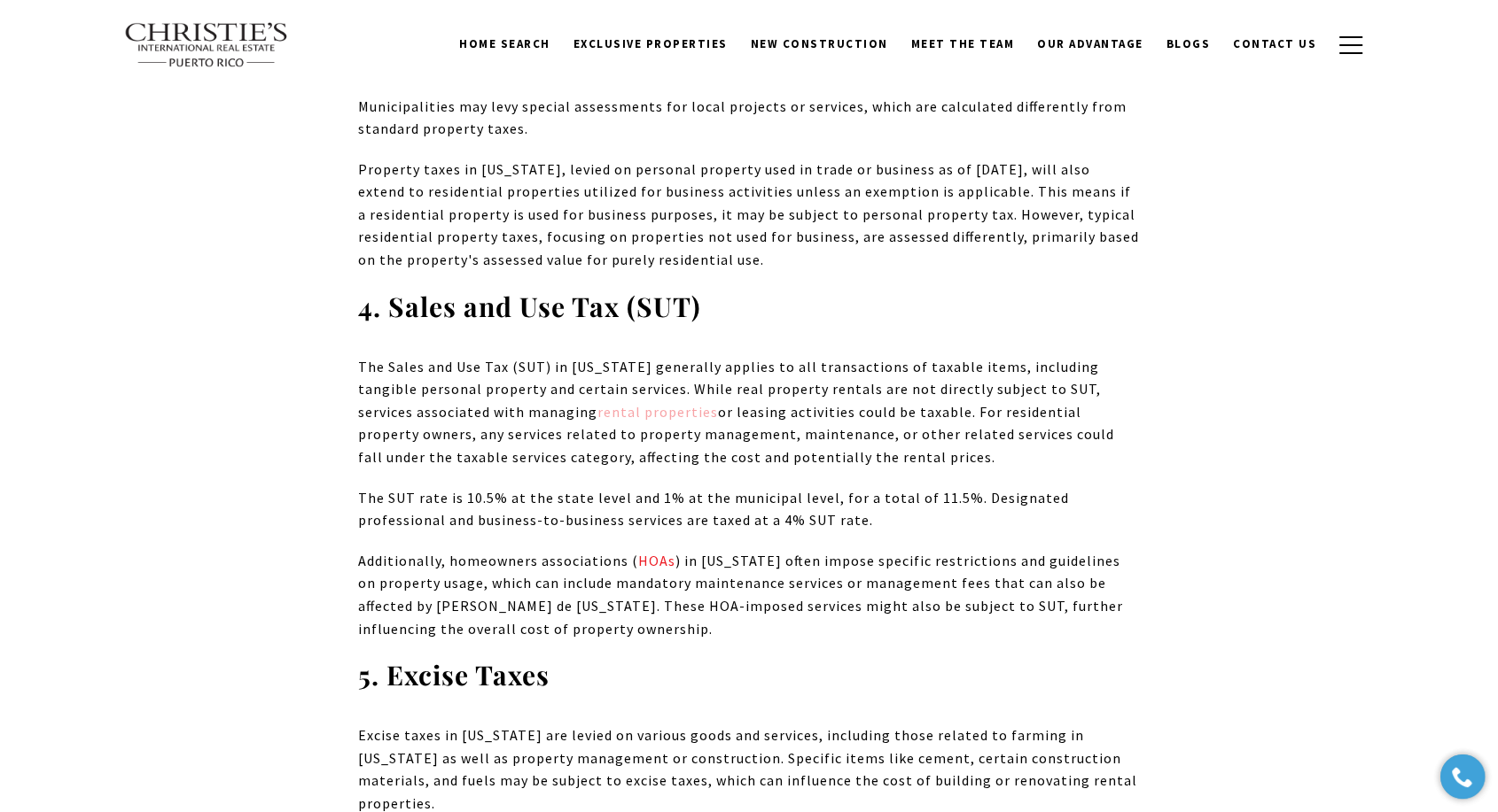
drag, startPoint x: 620, startPoint y: 399, endPoint x: 595, endPoint y: 390, distance: 26.6
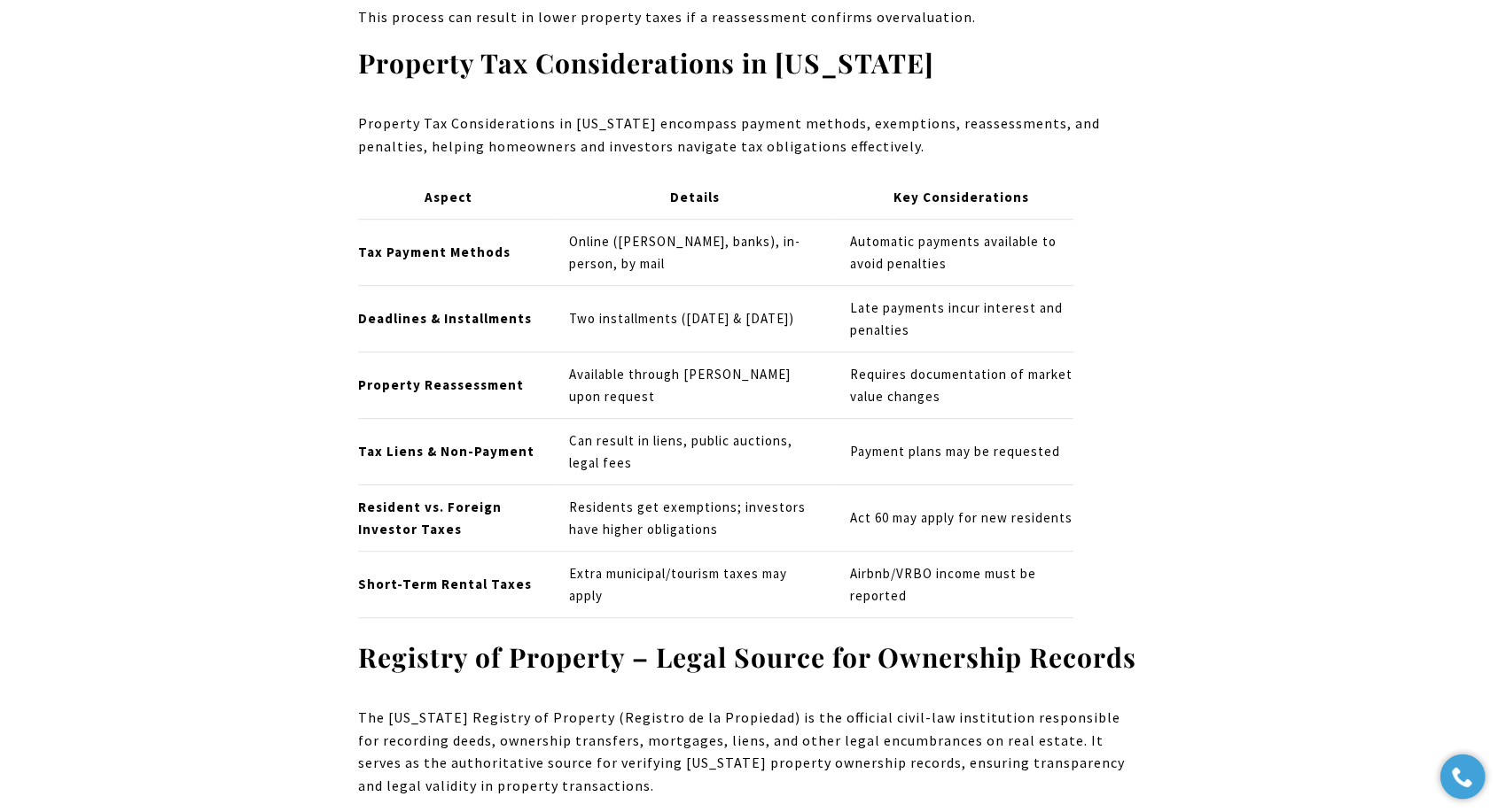
scroll to position [7542, 0]
